Goal: Book appointment/travel/reservation

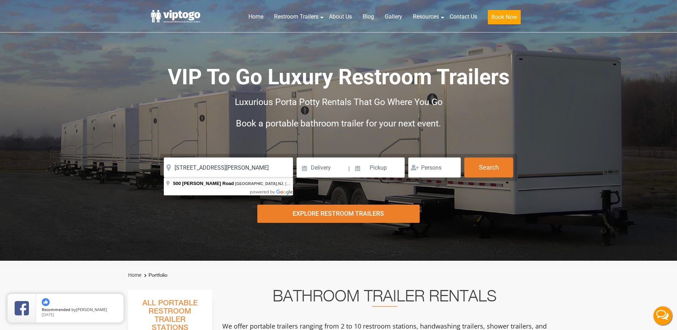
type input "[STREET_ADDRESS][PERSON_NAME]"
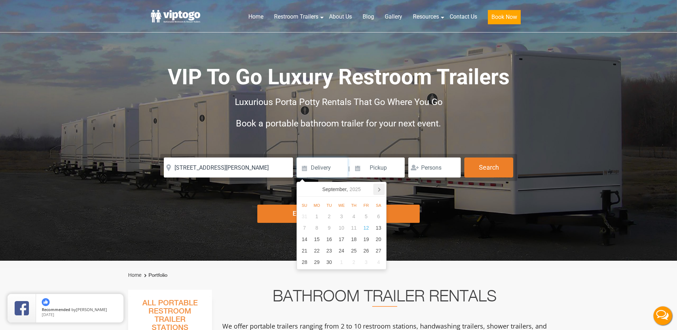
click at [377, 189] on icon at bounding box center [378, 188] width 11 height 11
click at [364, 216] on div "3" at bounding box center [366, 216] width 12 height 11
type input "10/03/2025"
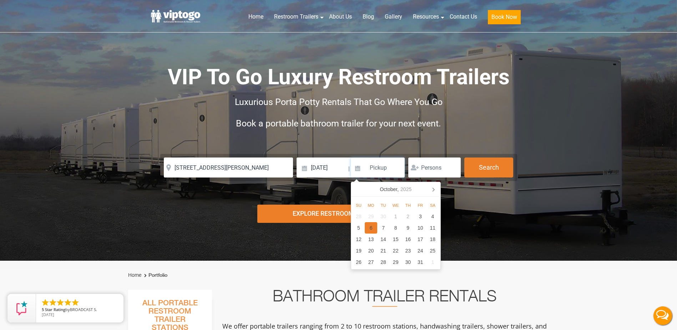
click at [374, 227] on div "6" at bounding box center [371, 227] width 12 height 11
type input "10/06/2025"
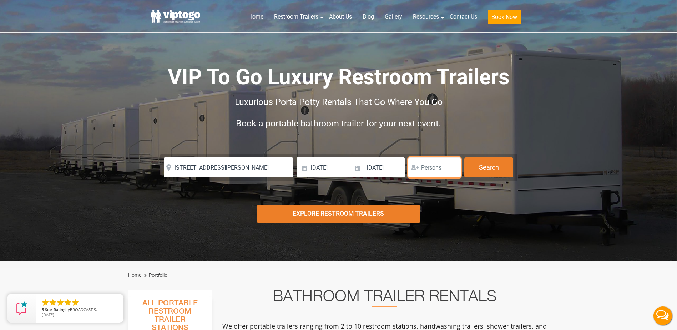
click at [432, 170] on input "number" at bounding box center [434, 167] width 52 height 20
type input "2"
click at [489, 169] on button "Search" at bounding box center [488, 166] width 49 height 19
click at [359, 207] on div "Explore Restroom Trailers" at bounding box center [338, 213] width 162 height 18
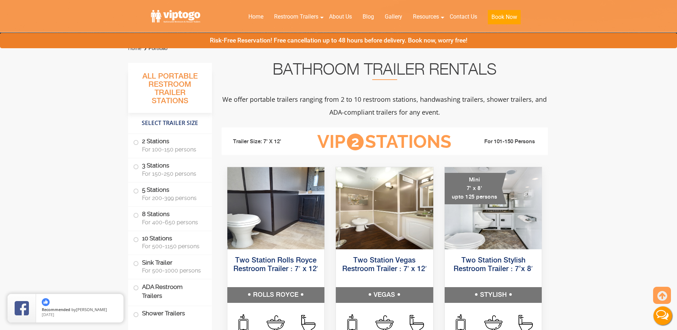
scroll to position [261, 0]
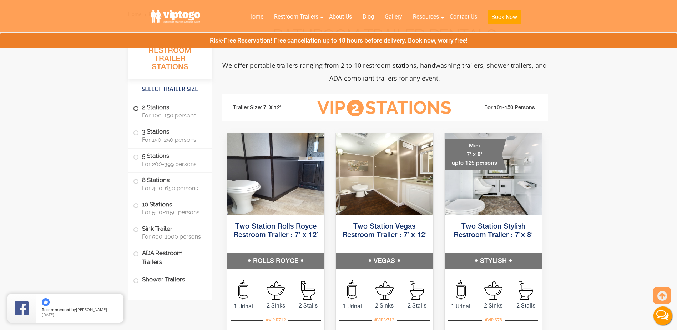
click at [156, 107] on label "2 Stations For 100-150 persons" at bounding box center [170, 111] width 74 height 22
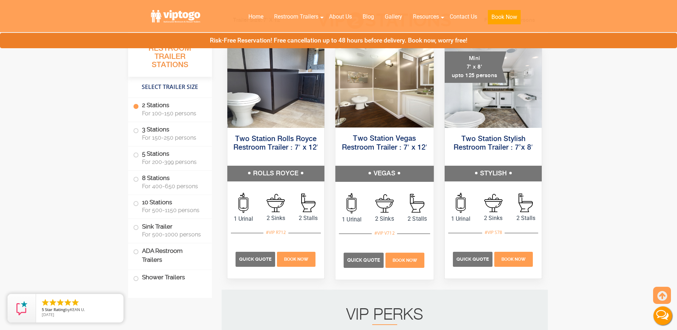
scroll to position [361, 0]
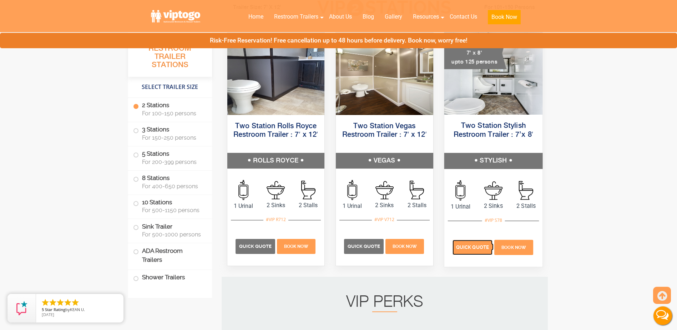
click at [476, 246] on span "Quick Quote" at bounding box center [472, 246] width 33 height 5
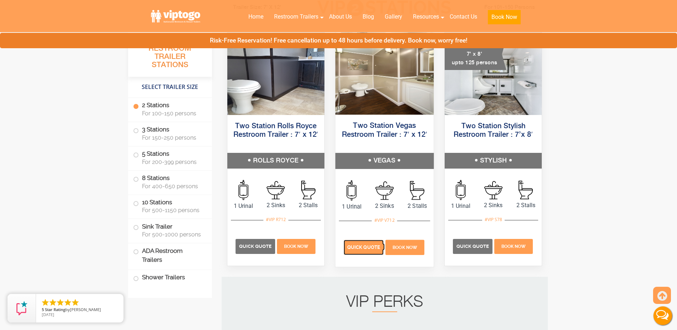
click at [363, 244] on span "Quick Quote" at bounding box center [363, 246] width 33 height 5
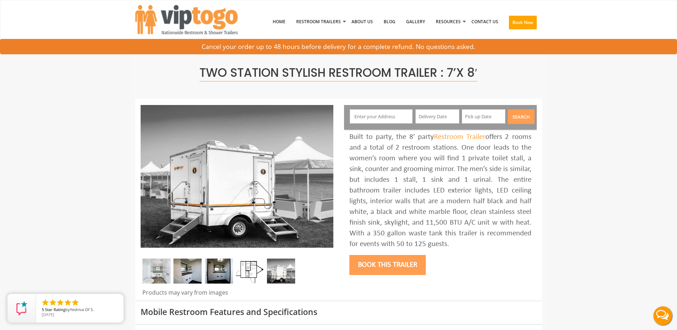
click at [366, 117] on input "text" at bounding box center [381, 116] width 63 height 14
type input "[STREET_ADDRESS][PERSON_NAME]"
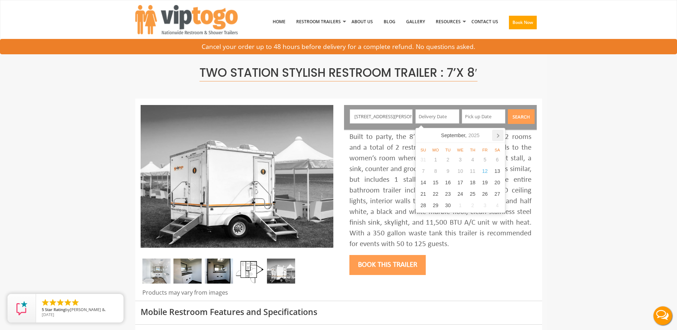
click at [502, 136] on icon at bounding box center [497, 135] width 11 height 11
click at [484, 157] on div "3" at bounding box center [485, 159] width 12 height 11
type input "[DATE]"
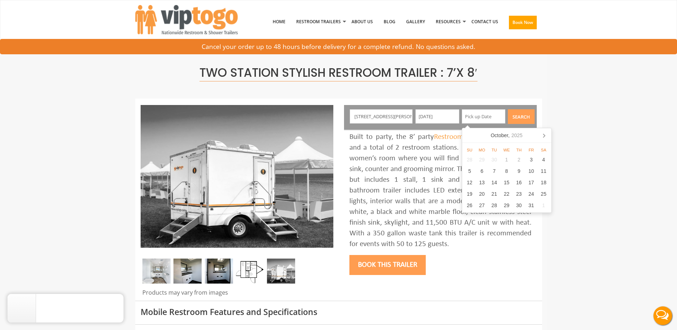
click at [492, 116] on input "text" at bounding box center [484, 116] width 44 height 14
click at [480, 170] on div "6" at bounding box center [482, 170] width 12 height 11
type input "[DATE]"
click at [520, 117] on button "Search" at bounding box center [521, 116] width 27 height 15
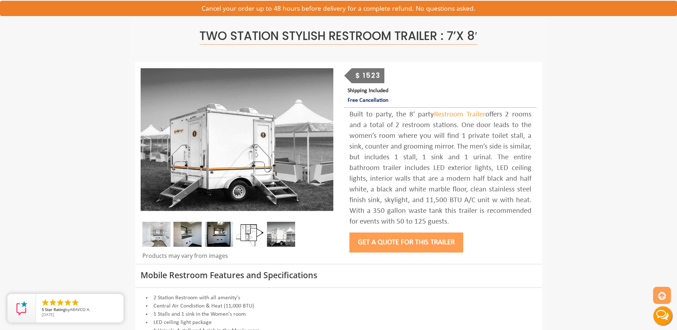
scroll to position [71, 0]
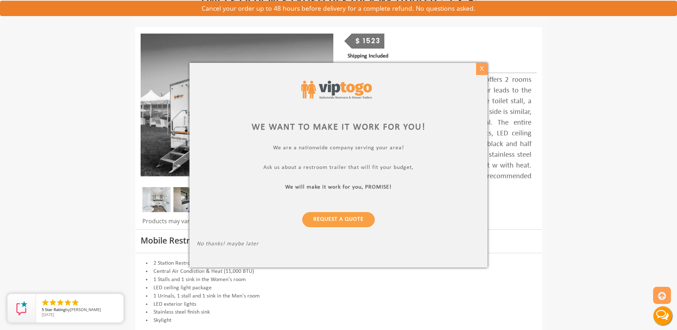
click at [482, 70] on div "X" at bounding box center [481, 69] width 11 height 12
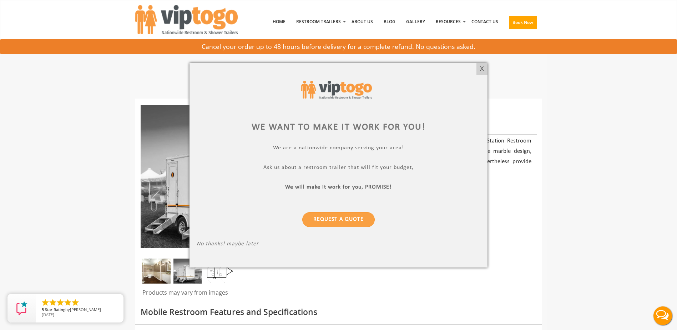
click at [484, 67] on div "X" at bounding box center [481, 69] width 11 height 12
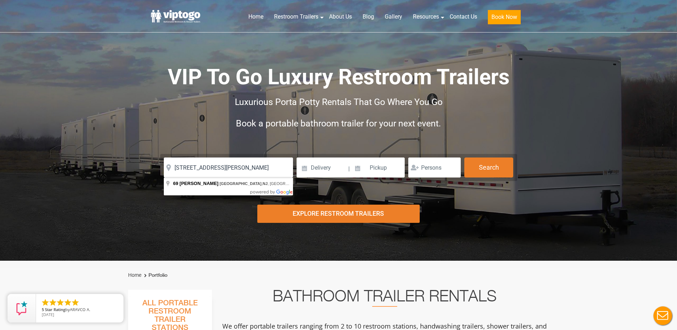
type input "69 Britton Lane, Robbinsville, NJ, USA"
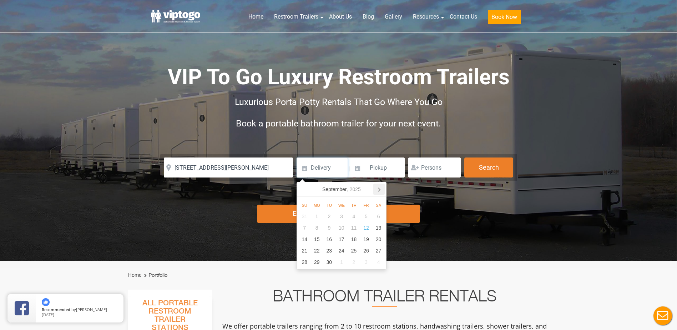
click at [378, 190] on icon at bounding box center [378, 188] width 11 height 11
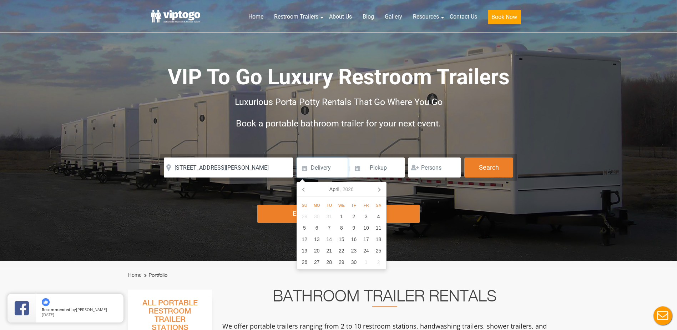
click at [378, 191] on icon at bounding box center [378, 188] width 11 height 11
click at [306, 190] on icon at bounding box center [303, 188] width 11 height 11
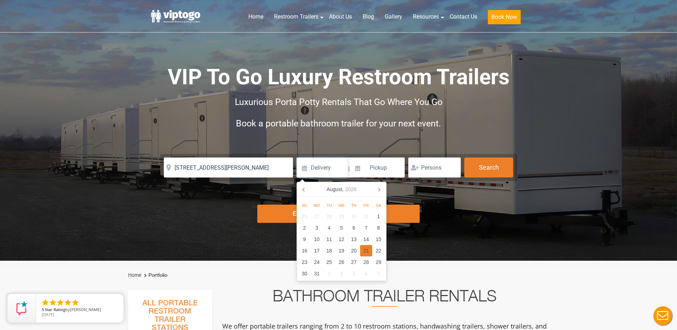
click at [367, 250] on div "21" at bounding box center [366, 250] width 12 height 11
type input "08/21/2026"
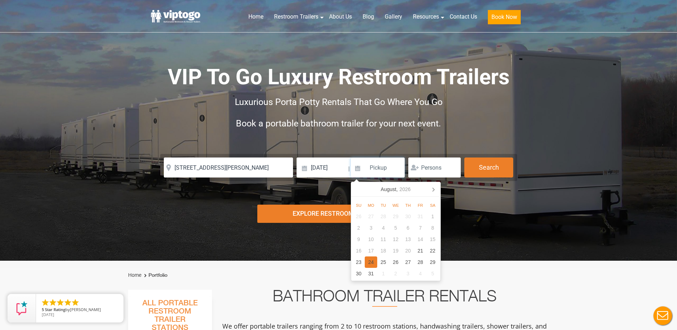
click at [370, 261] on div "24" at bounding box center [371, 261] width 12 height 11
type input "08/24/2026"
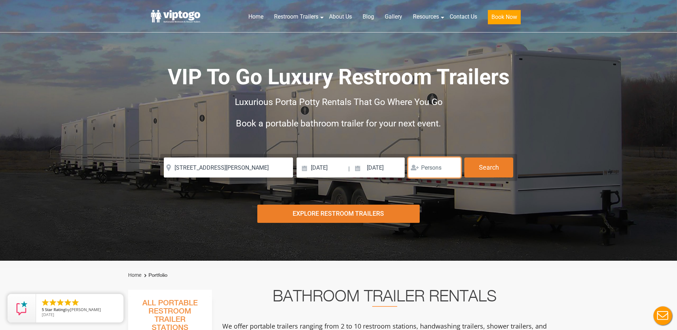
click at [431, 168] on input "number" at bounding box center [434, 167] width 52 height 20
type input "2"
click at [341, 212] on div "Explore Restroom Trailers" at bounding box center [338, 213] width 162 height 18
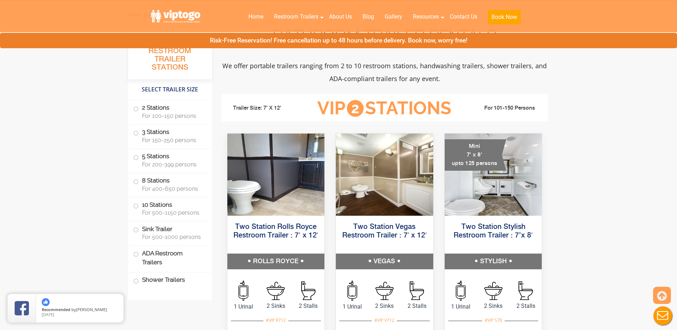
scroll to position [261, 0]
click at [135, 110] on span at bounding box center [136, 108] width 3 height 3
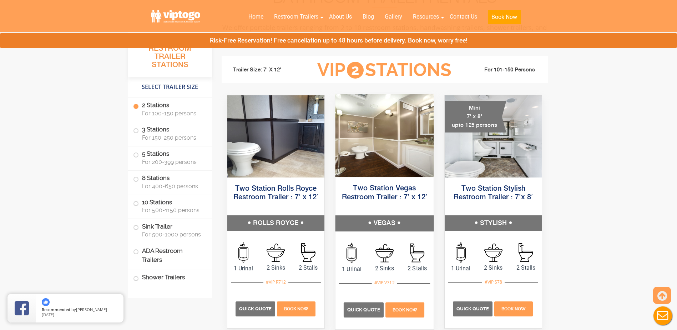
scroll to position [325, 0]
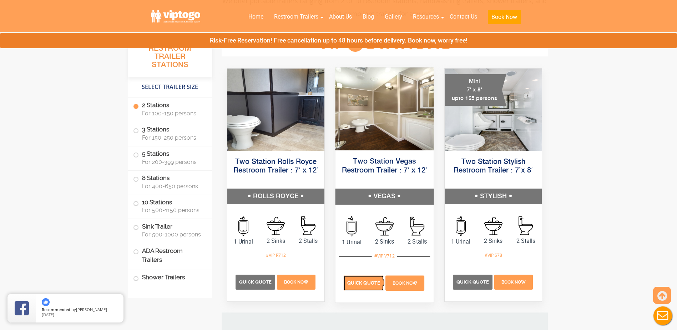
click at [356, 283] on span "Quick Quote" at bounding box center [363, 282] width 33 height 5
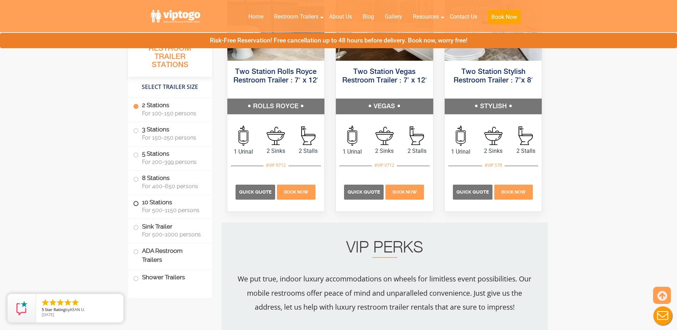
scroll to position [504, 0]
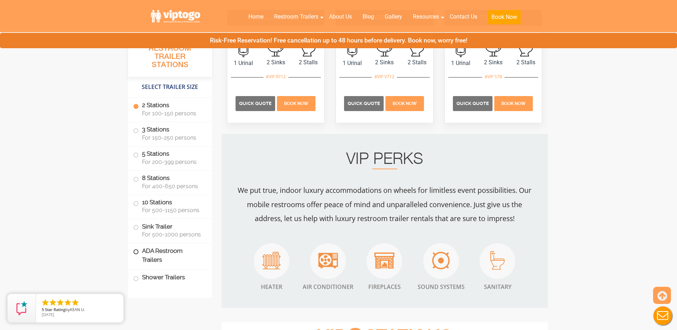
click at [139, 252] on label "ADA Restroom Trailers" at bounding box center [170, 255] width 74 height 24
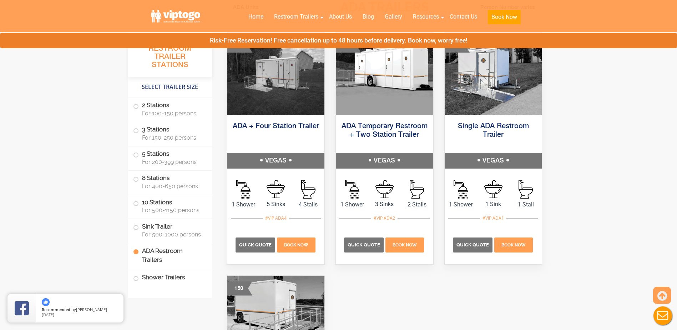
scroll to position [2223, 0]
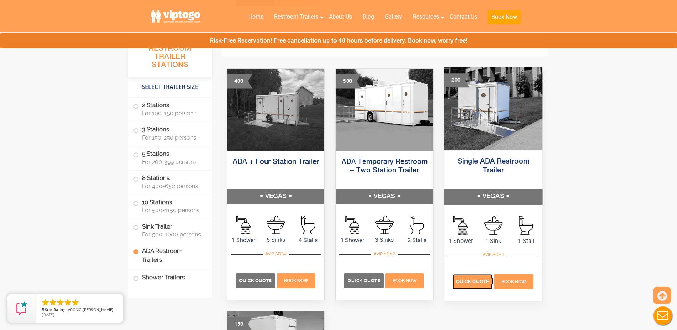
click at [472, 281] on span "Quick Quote" at bounding box center [472, 280] width 33 height 5
click at [478, 282] on span "Quick Quote" at bounding box center [472, 280] width 33 height 5
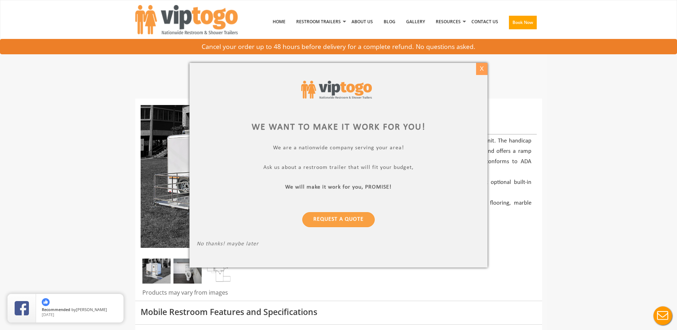
click at [482, 66] on div "X" at bounding box center [481, 69] width 11 height 12
